Goal: Task Accomplishment & Management: Use online tool/utility

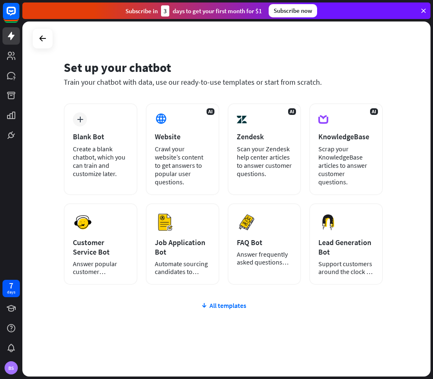
scroll to position [5, 0]
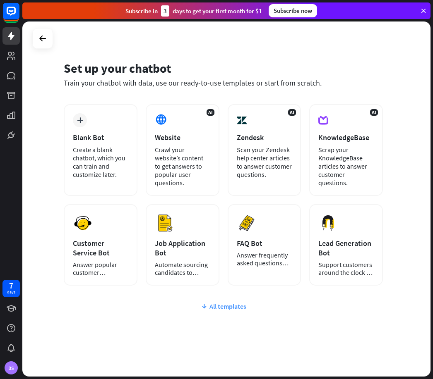
click at [229, 302] on div "All templates" at bounding box center [223, 306] width 319 height 8
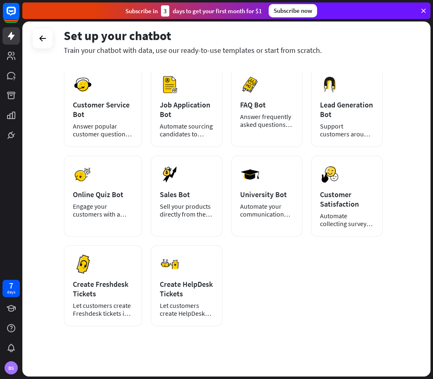
scroll to position [143, 0]
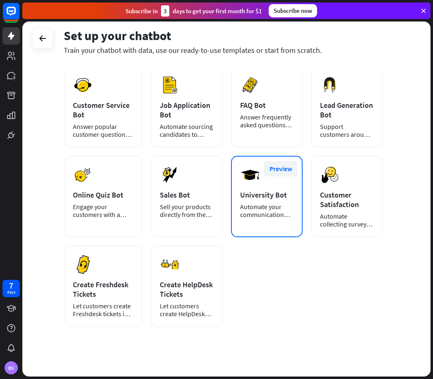
click at [289, 161] on button "Preview" at bounding box center [280, 168] width 33 height 15
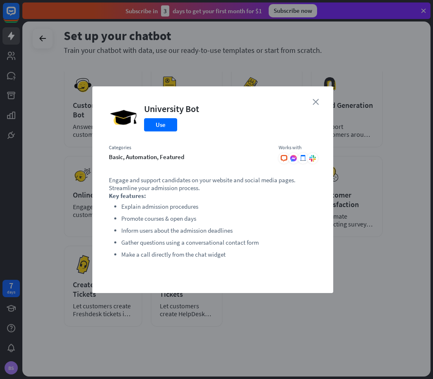
click at [313, 100] on icon "close" at bounding box center [315, 102] width 6 height 6
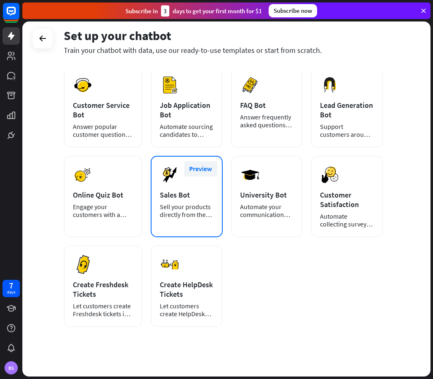
click at [200, 162] on button "Preview" at bounding box center [200, 168] width 33 height 15
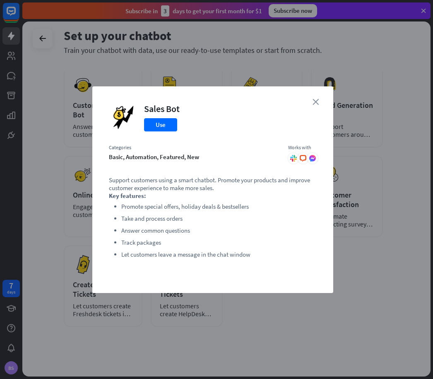
click at [313, 99] on icon "close" at bounding box center [315, 102] width 6 height 6
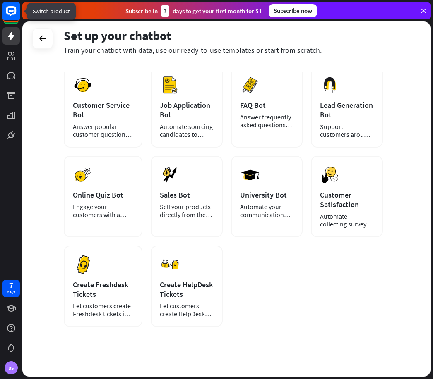
click at [5, 10] on rect at bounding box center [11, 11] width 18 height 18
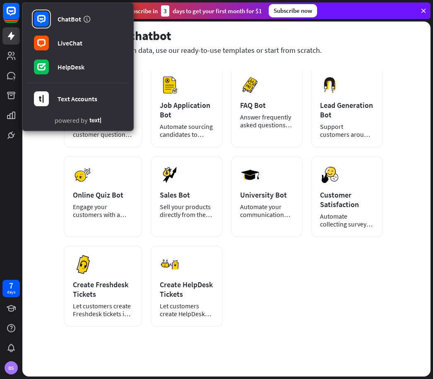
click at [8, 35] on icon at bounding box center [11, 36] width 10 height 10
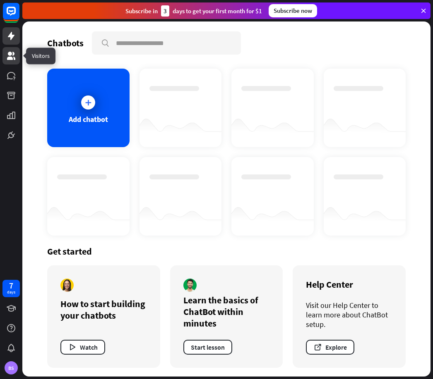
click at [8, 54] on icon at bounding box center [11, 56] width 10 height 10
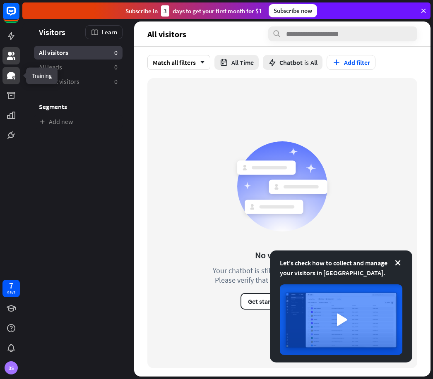
click at [9, 69] on link at bounding box center [10, 75] width 17 height 17
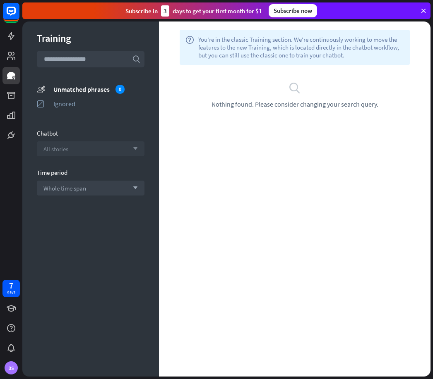
click at [133, 143] on div "All stories arrow_down" at bounding box center [91, 148] width 108 height 15
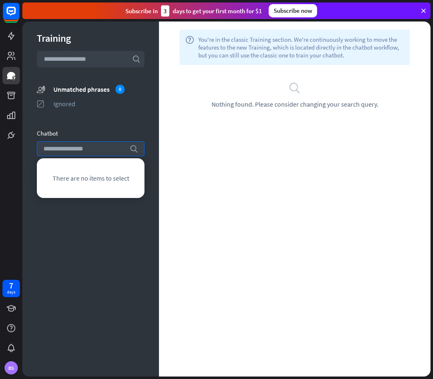
click at [64, 257] on div "Training search unmatched_phrases Unmatched phrases 0 ignored Ignored Chatbot s…" at bounding box center [90, 199] width 136 height 355
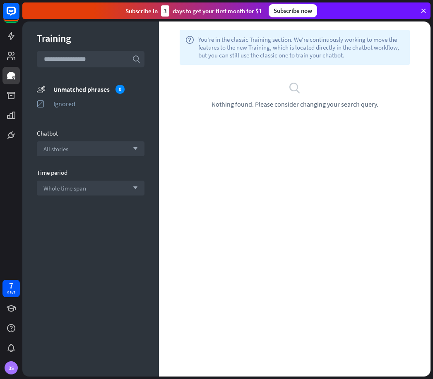
click at [113, 60] on input "text" at bounding box center [91, 59] width 108 height 17
click at [136, 152] on div "All stories arrow_down" at bounding box center [91, 148] width 108 height 15
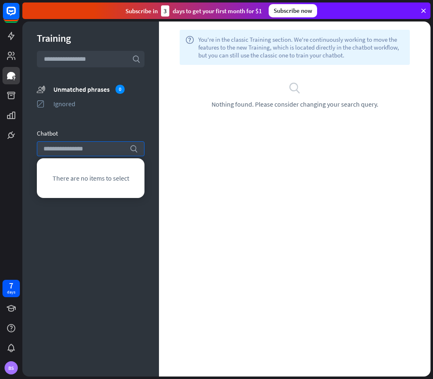
click at [133, 134] on div "Chatbot" at bounding box center [91, 133] width 108 height 8
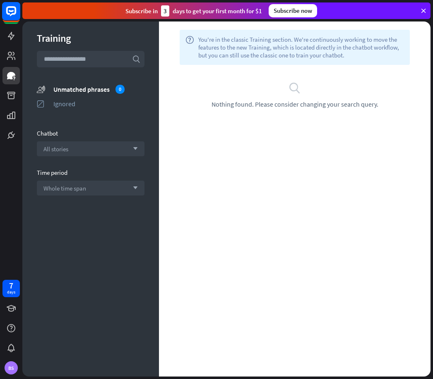
click at [10, 16] on rect at bounding box center [11, 11] width 18 height 18
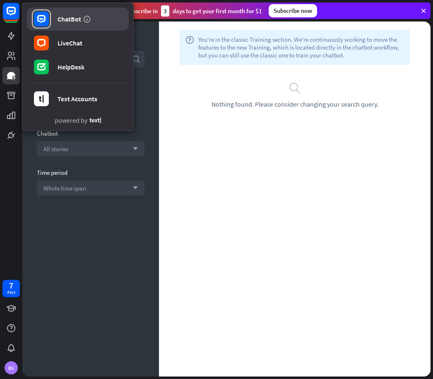
click at [43, 17] on rect at bounding box center [41, 19] width 15 height 15
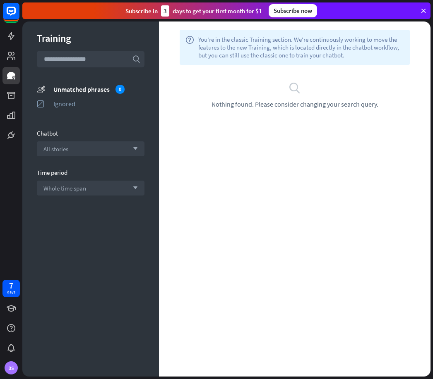
click at [108, 79] on div "Training search unmatched_phrases Unmatched phrases 0 ignored Ignored Chatbot A…" at bounding box center [90, 199] width 136 height 355
click at [10, 134] on icon at bounding box center [11, 135] width 6 height 6
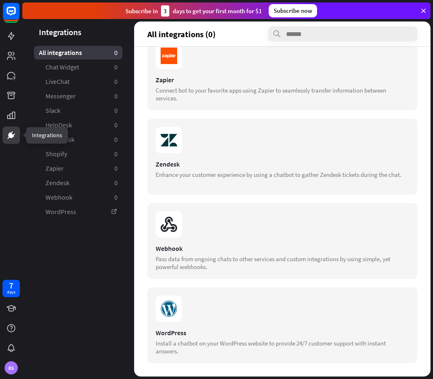
scroll to position [645, 0]
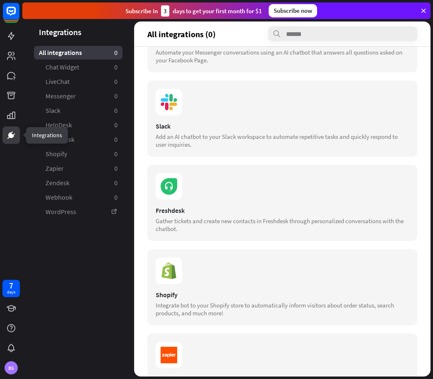
click at [424, 14] on icon at bounding box center [422, 10] width 7 height 7
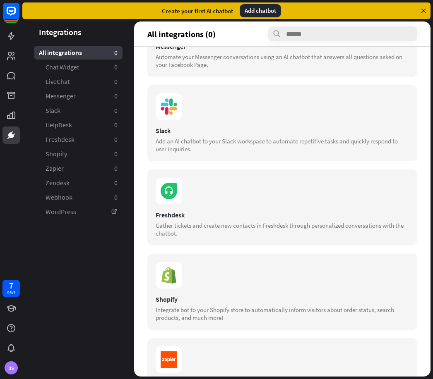
scroll to position [312, 0]
click at [261, 11] on div "Add chatbot" at bounding box center [259, 10] width 41 height 13
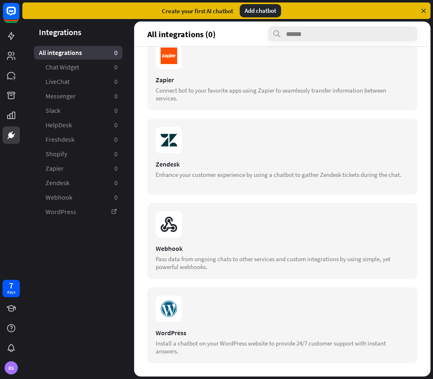
scroll to position [616, 0]
click at [68, 213] on link "WordPress" at bounding box center [78, 212] width 88 height 14
